Goal: Information Seeking & Learning: Learn about a topic

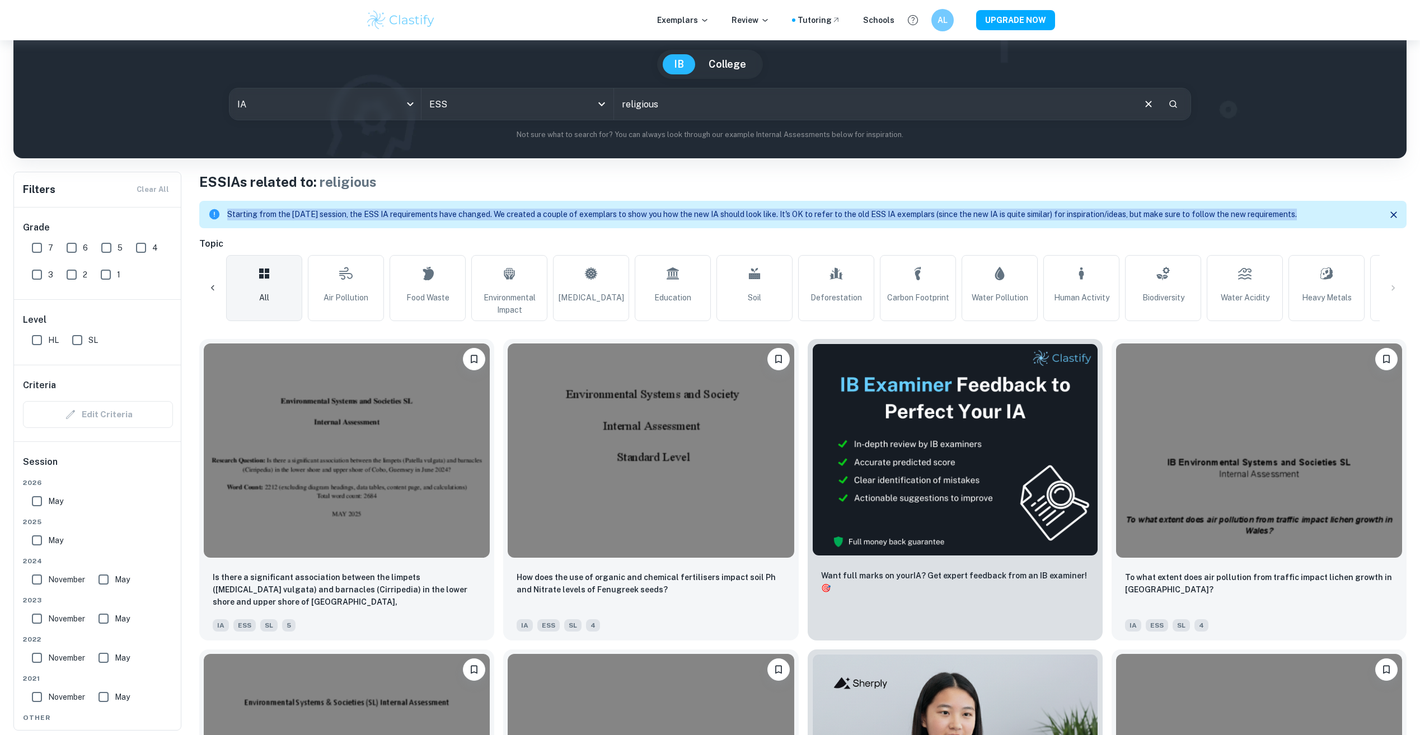
scroll to position [0, 557]
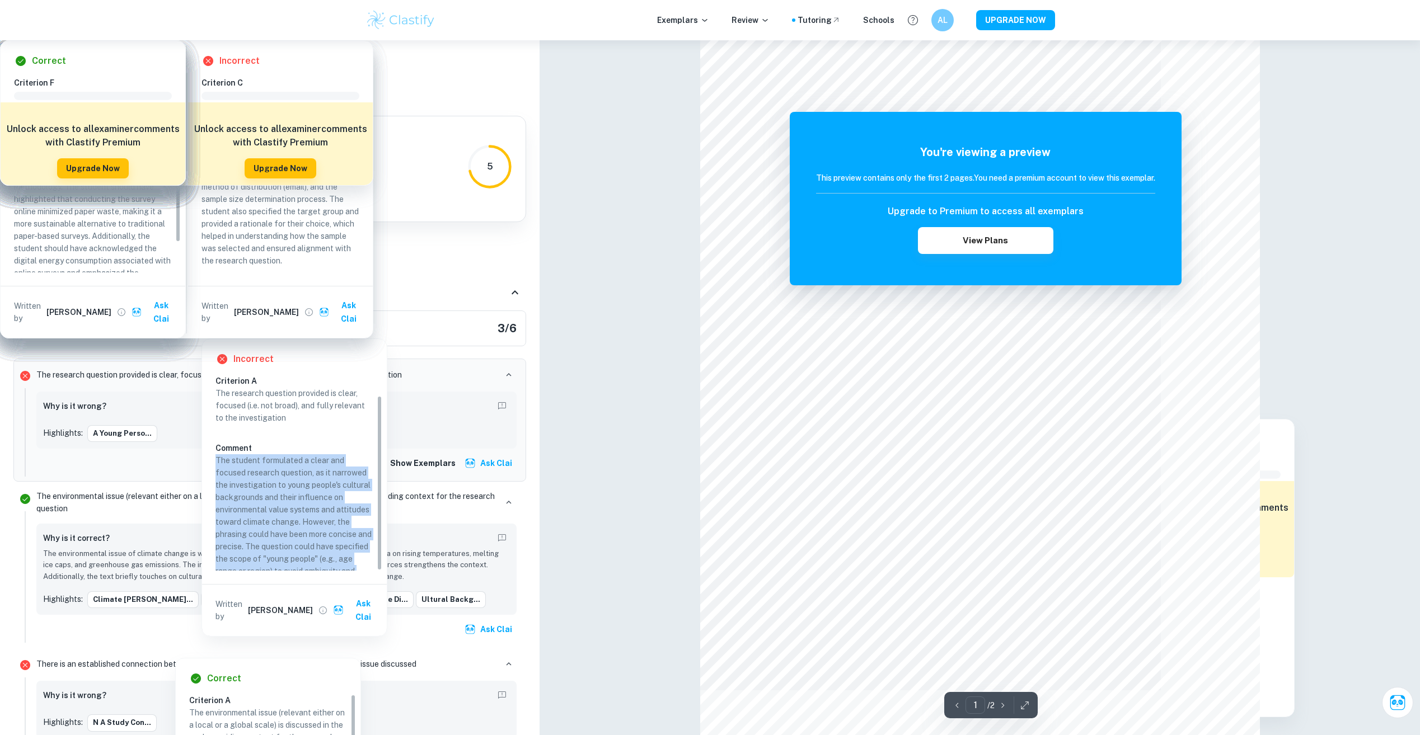
scroll to position [23, 0]
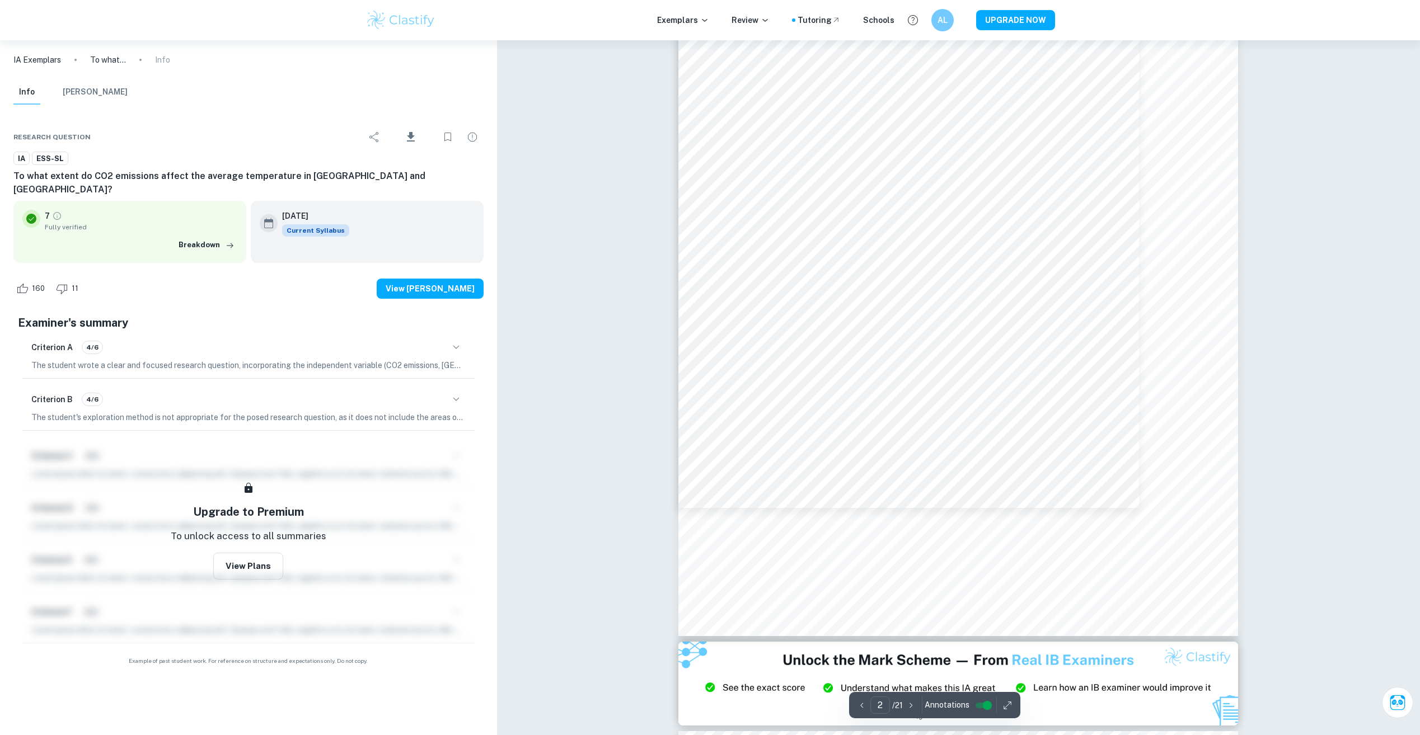
scroll to position [796, 0]
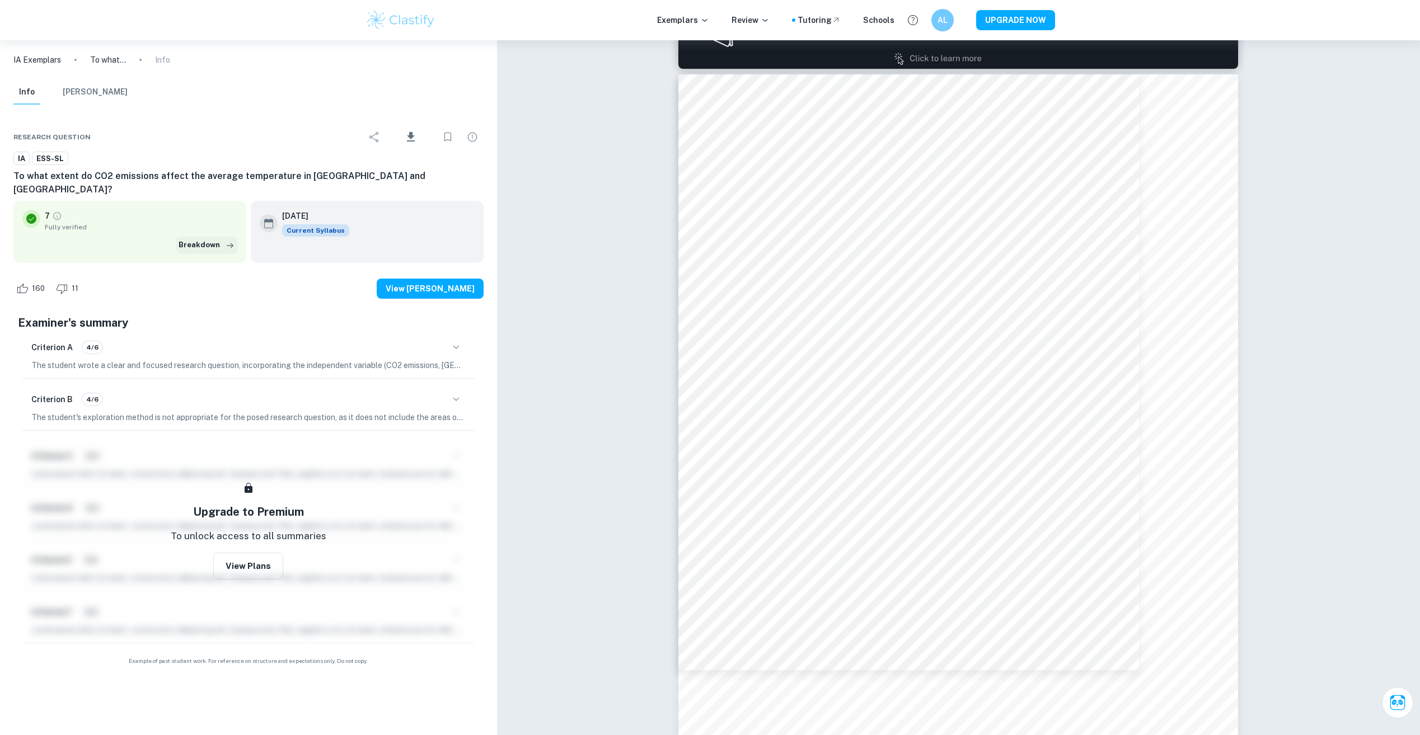
click at [219, 237] on button "Breakdown" at bounding box center [207, 245] width 62 height 17
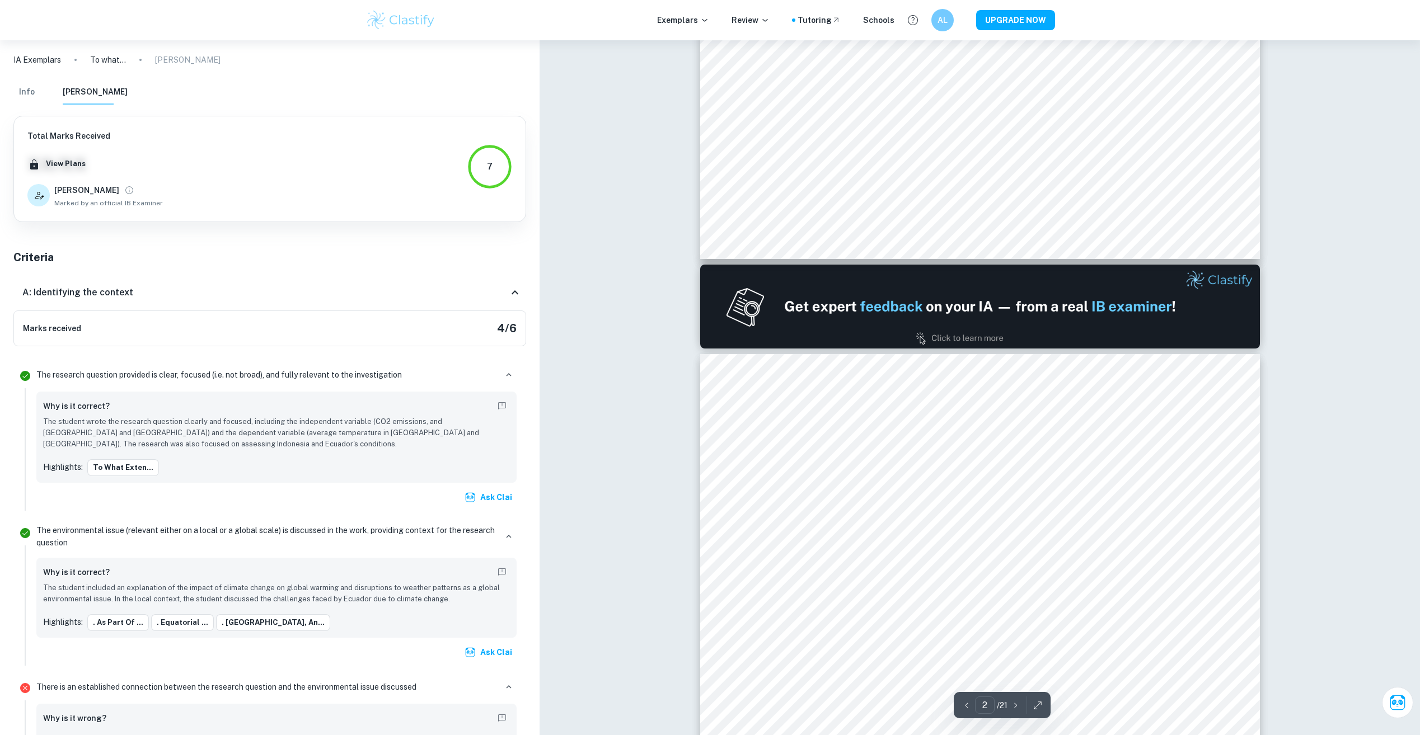
scroll to position [889, 0]
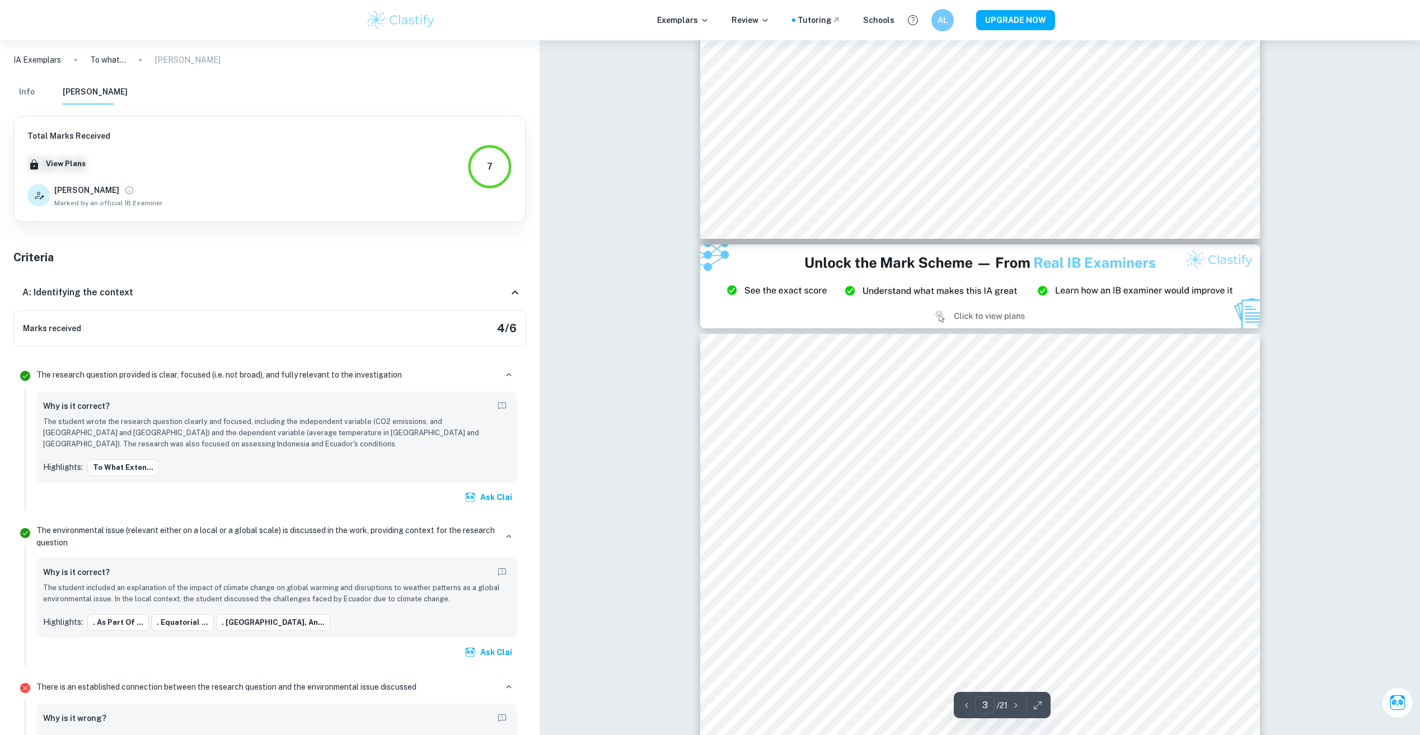
type input "2"
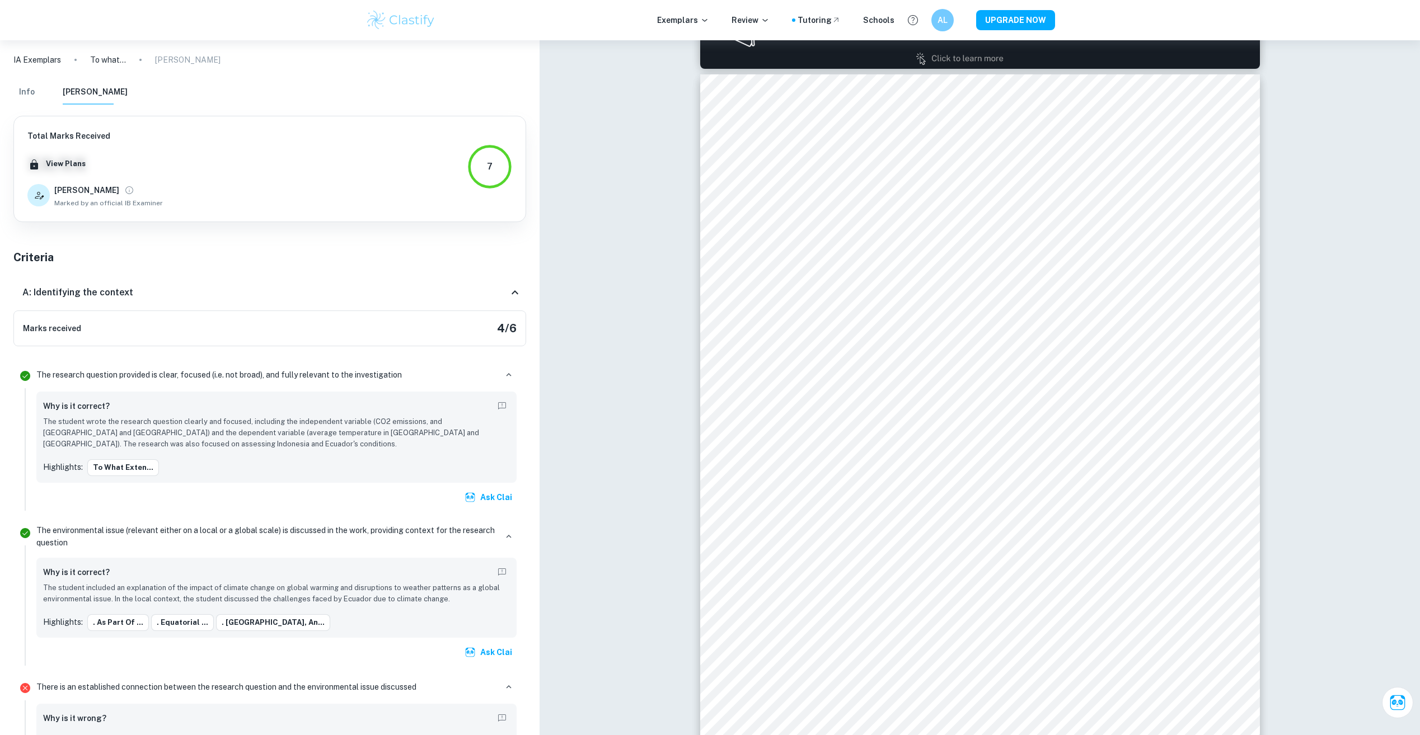
scroll to position [374, 0]
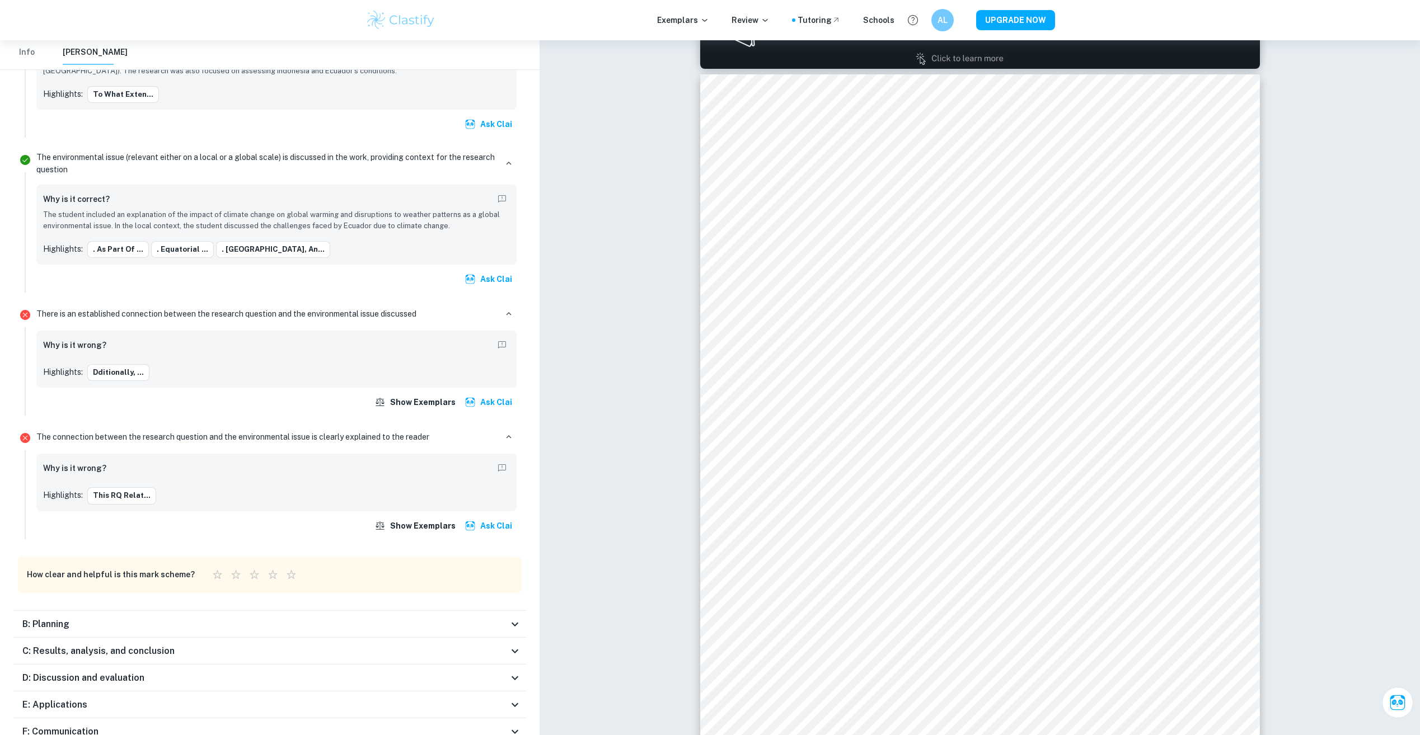
click at [475, 621] on div "B: Planning" at bounding box center [265, 624] width 486 height 13
click at [475, 622] on div "B: Planning" at bounding box center [265, 628] width 486 height 13
click at [486, 655] on div "C: Results, analysis, and conclusion" at bounding box center [265, 651] width 486 height 13
click at [486, 647] on div "C: Results, analysis, and conclusion" at bounding box center [269, 665] width 513 height 36
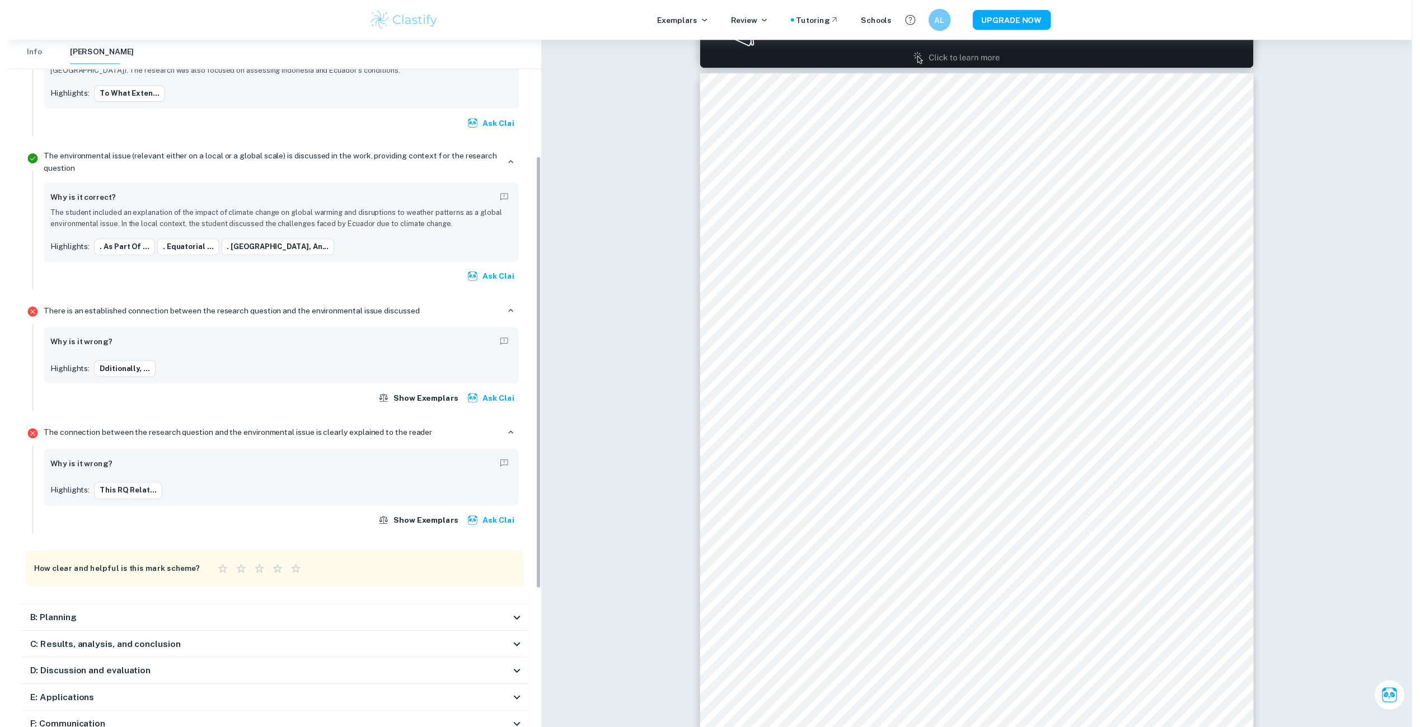
scroll to position [1, 0]
